Goal: Task Accomplishment & Management: Manage account settings

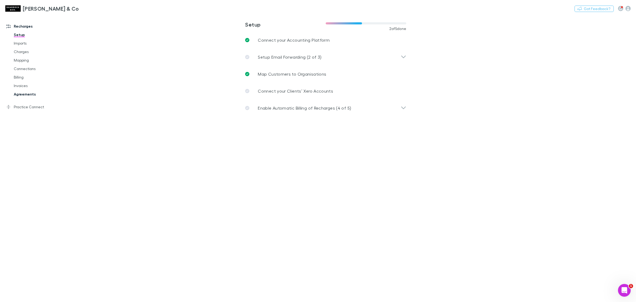
click at [23, 92] on link "Agreements" at bounding box center [41, 94] width 66 height 8
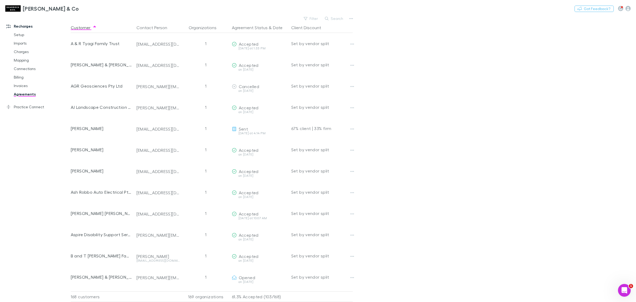
click at [333, 20] on button "Search" at bounding box center [334, 18] width 24 height 6
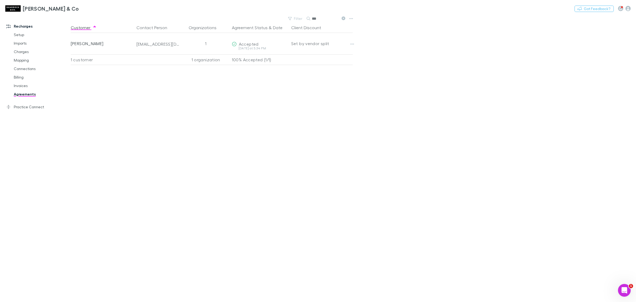
type input "***"
click at [27, 68] on link "Connections" at bounding box center [41, 68] width 66 height 8
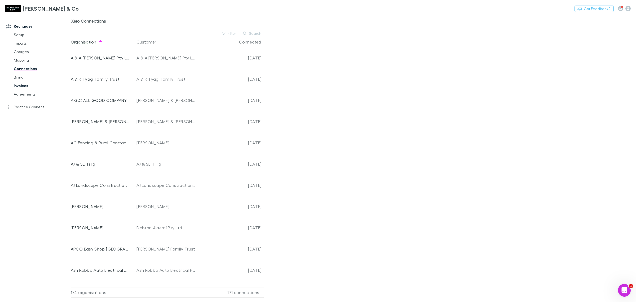
click at [26, 85] on link "Invoices" at bounding box center [41, 85] width 66 height 8
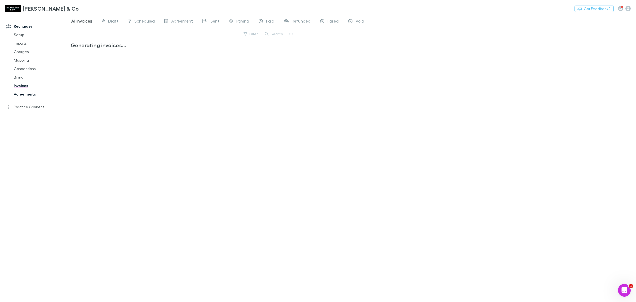
click at [25, 95] on link "Agreements" at bounding box center [41, 94] width 66 height 8
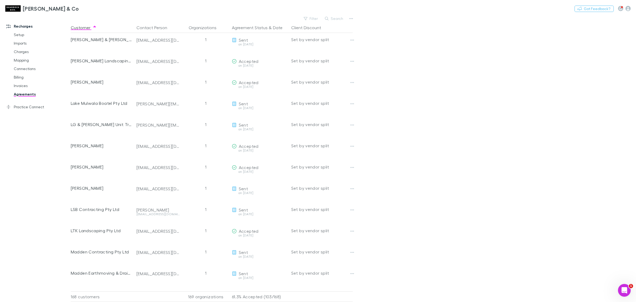
scroll to position [1668, 0]
